Goal: Task Accomplishment & Management: Complete application form

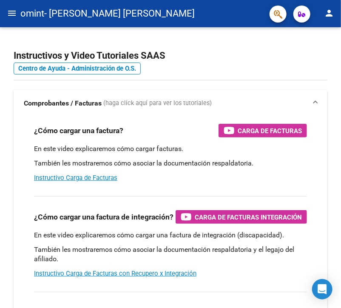
click at [11, 13] on mat-icon "menu" at bounding box center [12, 13] width 10 height 10
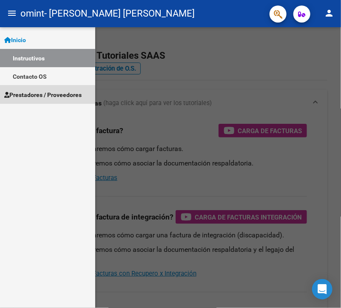
click at [47, 97] on span "Prestadores / Proveedores" at bounding box center [42, 94] width 77 height 9
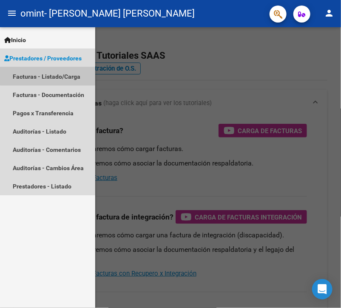
click at [72, 74] on link "Facturas - Listado/Carga" at bounding box center [47, 76] width 95 height 18
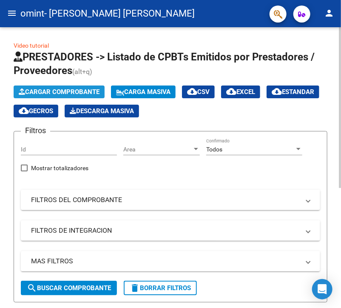
click at [60, 92] on span "Cargar Comprobante" at bounding box center [59, 92] width 81 height 8
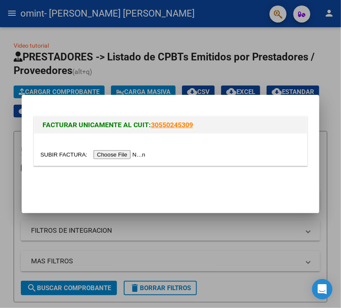
click at [105, 150] on input "file" at bounding box center [94, 154] width 108 height 9
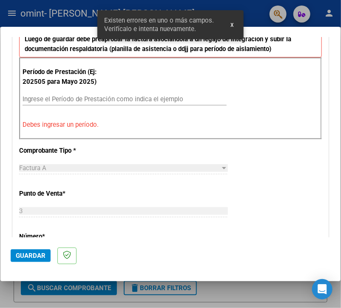
scroll to position [244, 0]
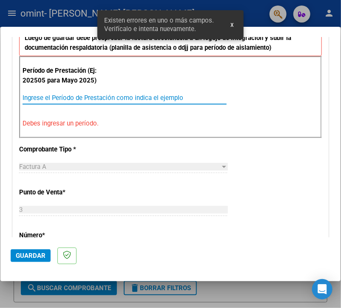
click at [155, 94] on input "Ingrese el Período de Prestación como indica el ejemplo" at bounding box center [125, 98] width 204 height 8
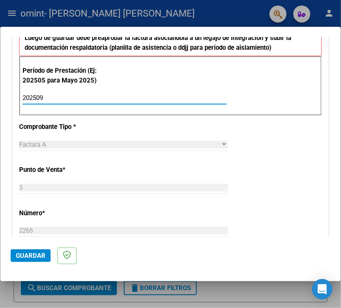
type input "202509"
click at [34, 254] on span "Guardar" at bounding box center [31, 256] width 30 height 8
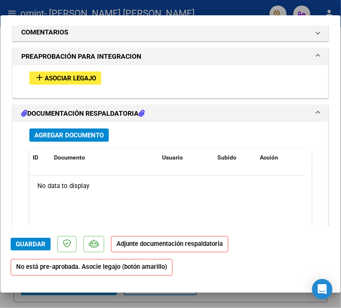
scroll to position [747, 0]
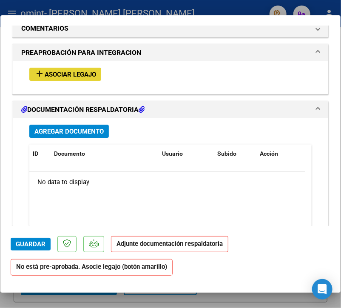
click at [85, 73] on span "Asociar Legajo" at bounding box center [70, 75] width 51 height 8
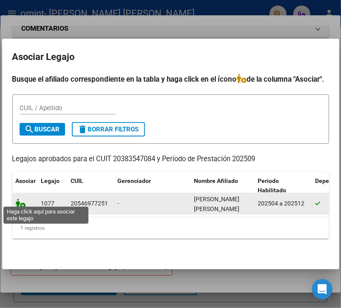
click at [23, 201] on icon at bounding box center [21, 203] width 10 height 9
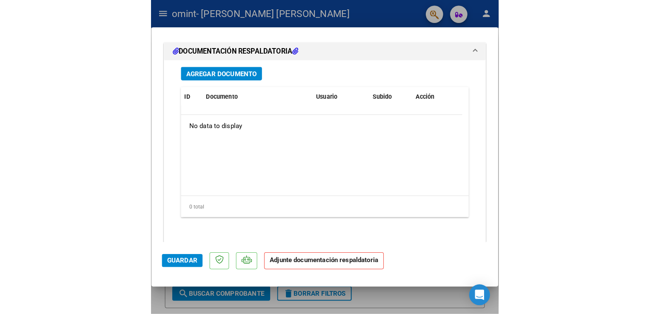
scroll to position [954, 0]
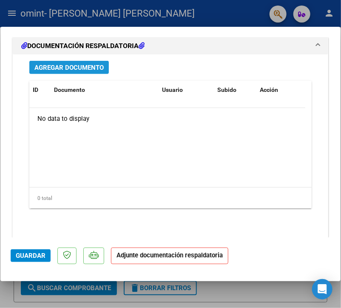
click at [70, 66] on span "Agregar Documento" at bounding box center [68, 68] width 69 height 8
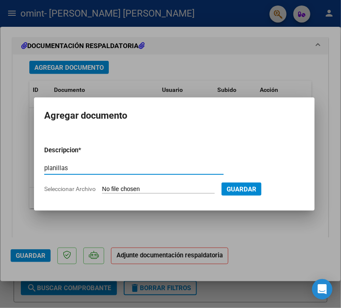
type input "planillas"
click at [128, 186] on input "Seleccionar Archivo" at bounding box center [158, 189] width 113 height 8
type input "C:\fakepath\[PERSON_NAME].pdf"
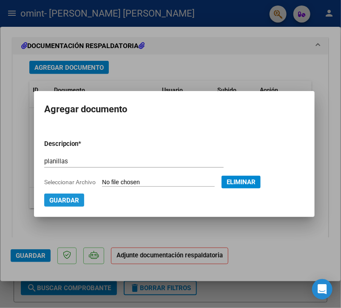
click at [66, 200] on span "Guardar" at bounding box center [64, 201] width 30 height 8
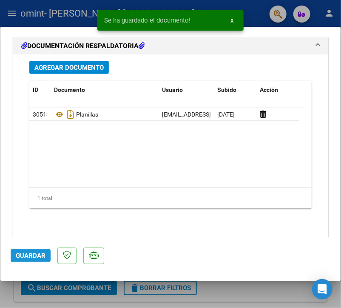
click at [38, 253] on span "Guardar" at bounding box center [31, 256] width 30 height 8
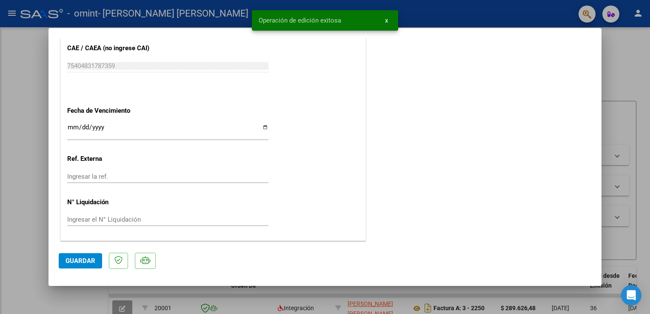
scroll to position [556, 0]
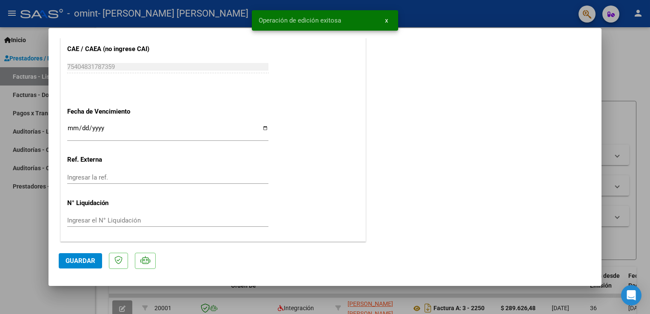
click at [341, 75] on div at bounding box center [325, 157] width 650 height 314
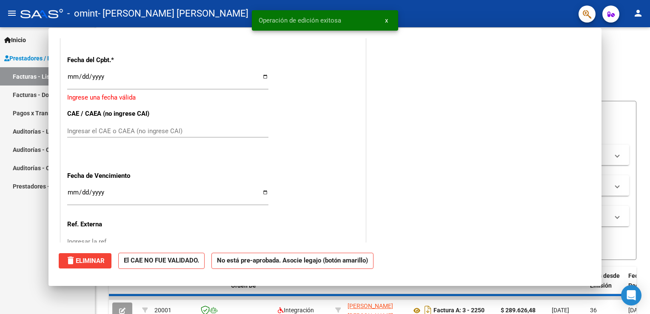
scroll to position [0, 0]
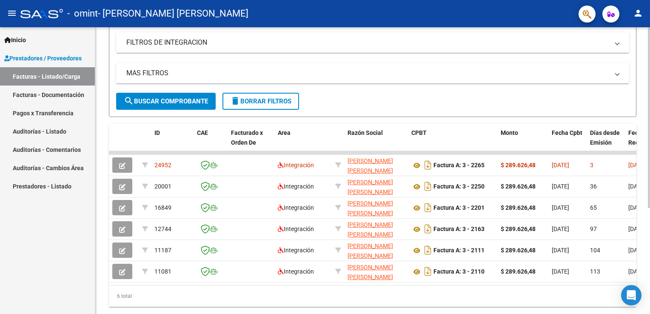
click at [341, 159] on html "menu - omint - [PERSON_NAME] [PERSON_NAME] person Inicio Instructivos Contacto …" at bounding box center [325, 157] width 650 height 314
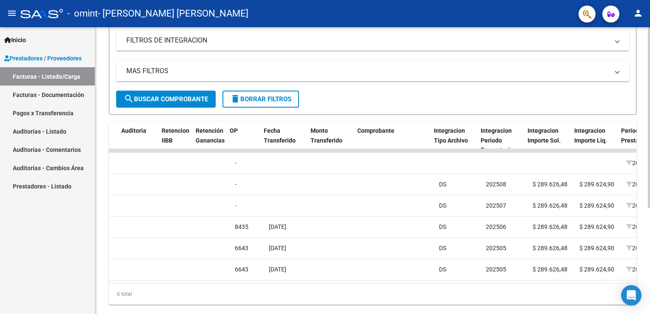
scroll to position [0, 600]
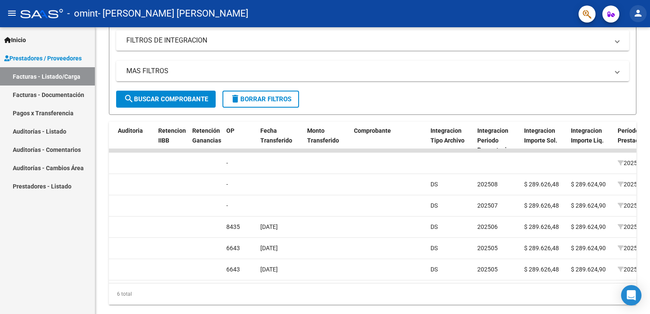
click at [341, 13] on mat-icon "person" at bounding box center [638, 13] width 10 height 10
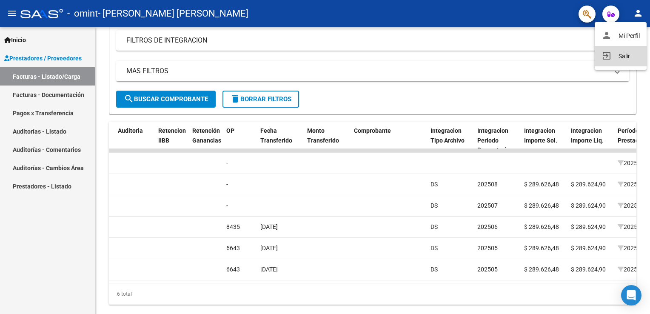
click at [341, 55] on mat-icon "exit_to_app" at bounding box center [606, 56] width 10 height 10
